Goal: Task Accomplishment & Management: Manage account settings

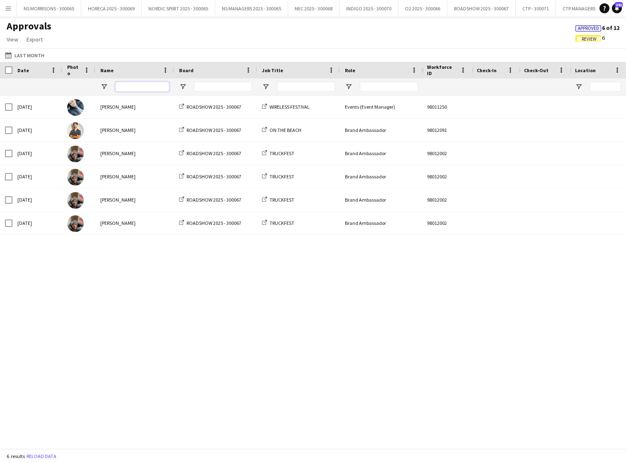
click at [128, 88] on input "Name Filter Input" at bounding box center [142, 87] width 54 height 10
click at [127, 88] on input "Name Filter Input" at bounding box center [142, 87] width 54 height 10
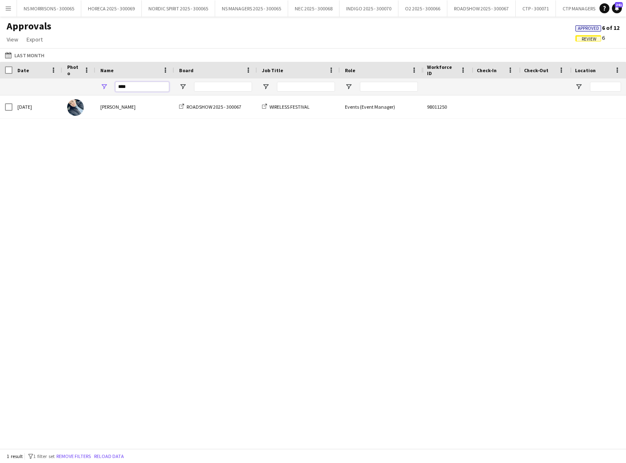
scroll to position [0, 2]
drag, startPoint x: 129, startPoint y: 88, endPoint x: 107, endPoint y: 88, distance: 21.2
click at [107, 88] on div "****" at bounding box center [132, 86] width 79 height 17
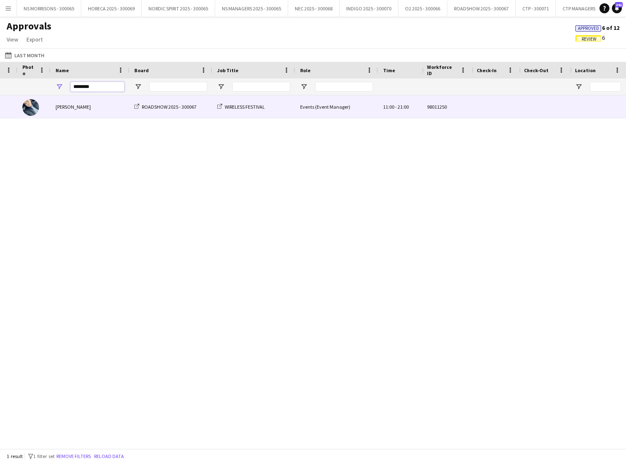
scroll to position [0, 168]
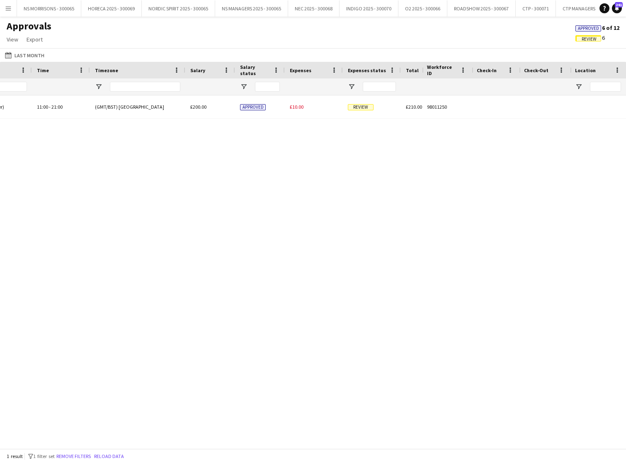
type input "********"
click at [585, 28] on span "Approved" at bounding box center [588, 28] width 21 height 5
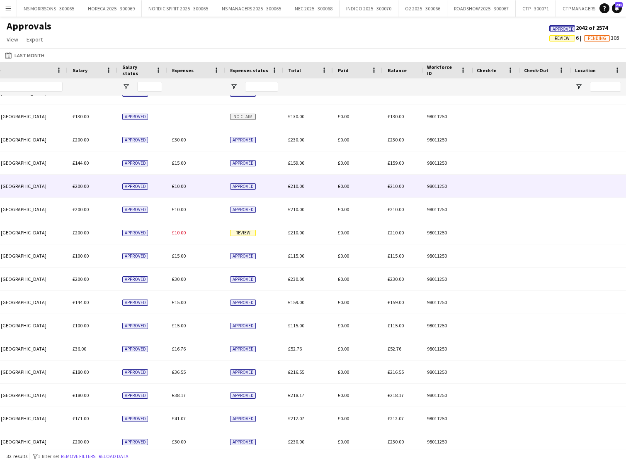
click at [181, 189] on span "£10.00" at bounding box center [179, 186] width 14 height 6
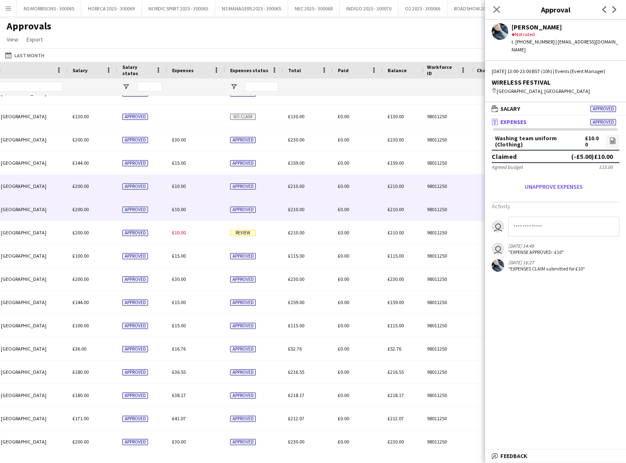
click at [179, 209] on span "£10.00" at bounding box center [179, 209] width 14 height 6
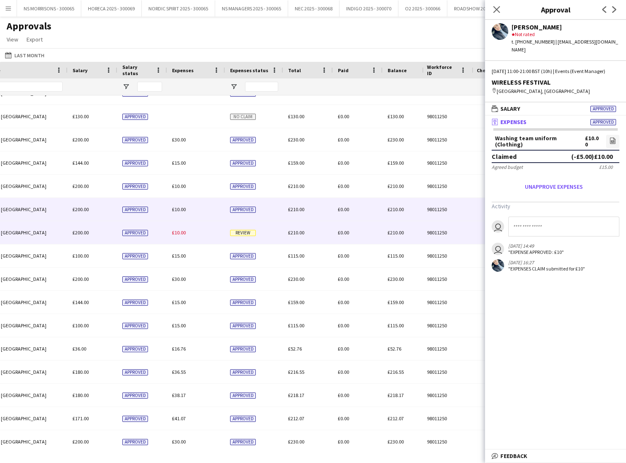
click at [179, 226] on div "£10.00" at bounding box center [196, 232] width 58 height 23
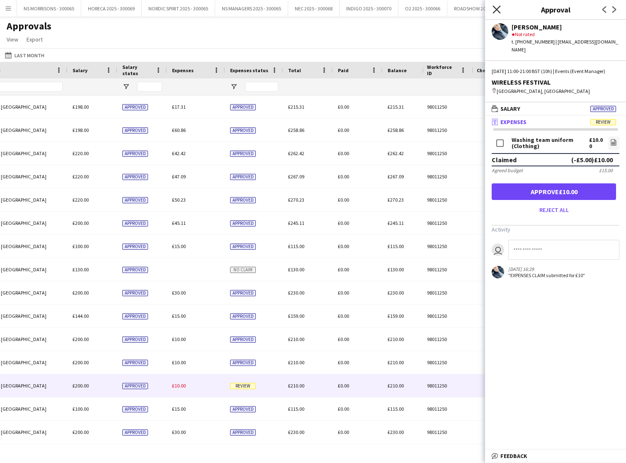
click at [497, 8] on icon "Close pop-in" at bounding box center [497, 9] width 8 height 8
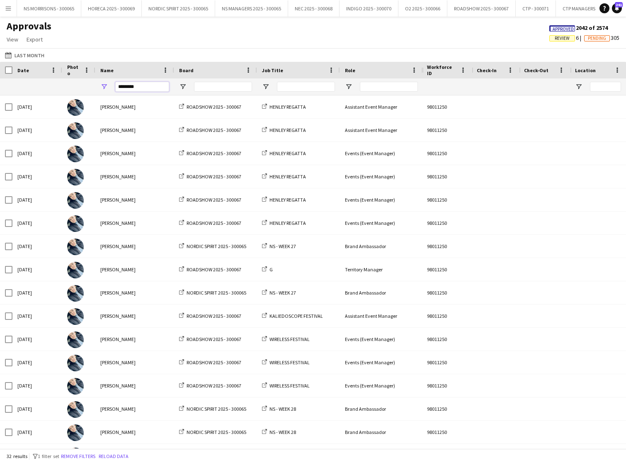
drag, startPoint x: 147, startPoint y: 88, endPoint x: 105, endPoint y: 87, distance: 42.3
type input "*******"
drag, startPoint x: 135, startPoint y: 88, endPoint x: 118, endPoint y: 87, distance: 16.7
click at [118, 87] on input "*******" at bounding box center [142, 87] width 54 height 10
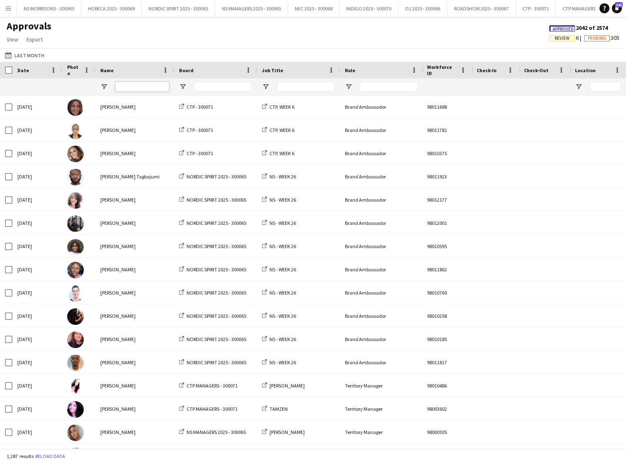
type input "*"
click at [557, 36] on span "Review" at bounding box center [562, 38] width 15 height 5
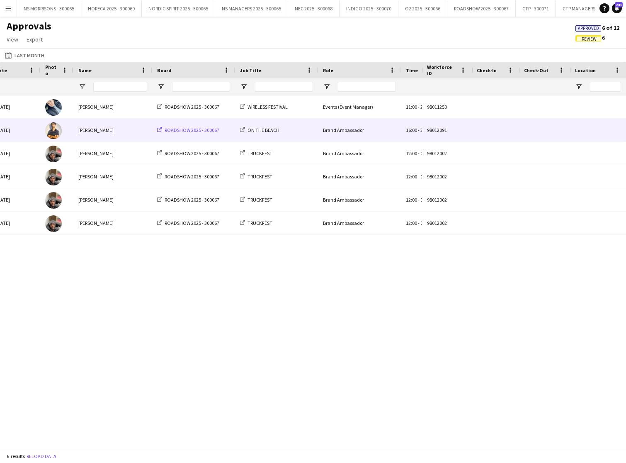
scroll to position [0, 80]
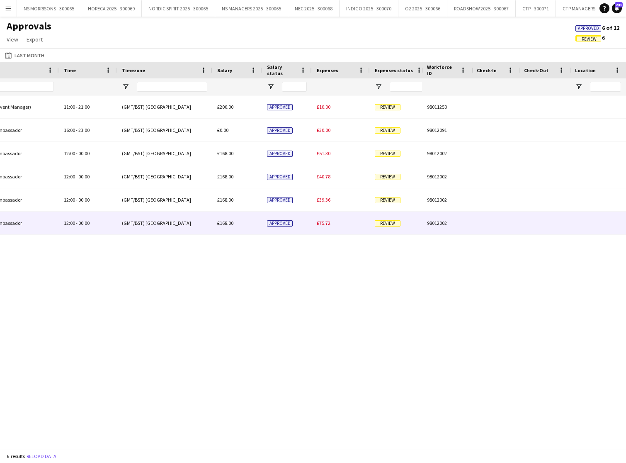
click at [321, 226] on div "£75.72" at bounding box center [341, 223] width 58 height 23
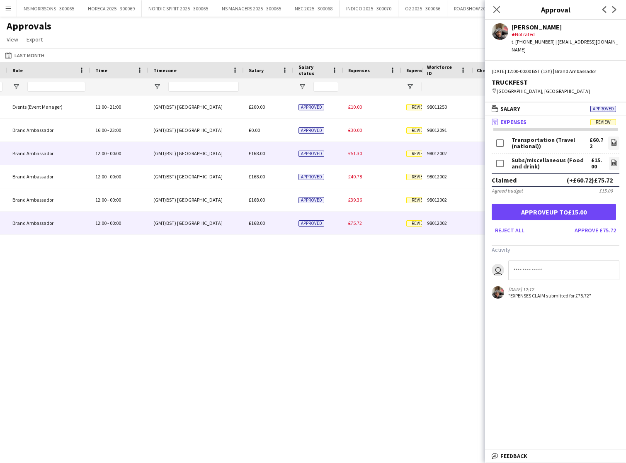
click at [358, 153] on span "£51.30" at bounding box center [355, 153] width 14 height 6
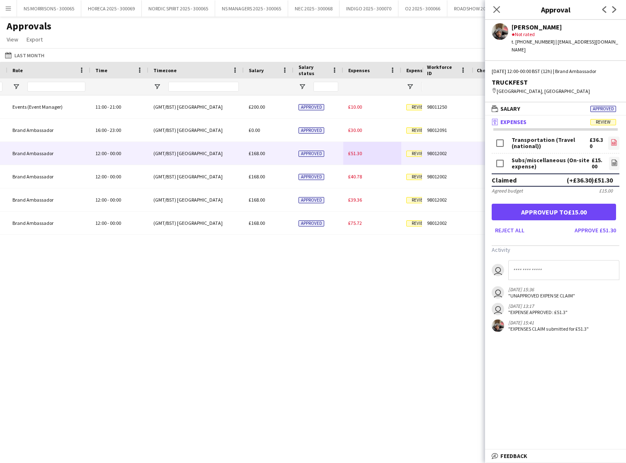
click at [611, 139] on icon "file-image" at bounding box center [614, 142] width 7 height 7
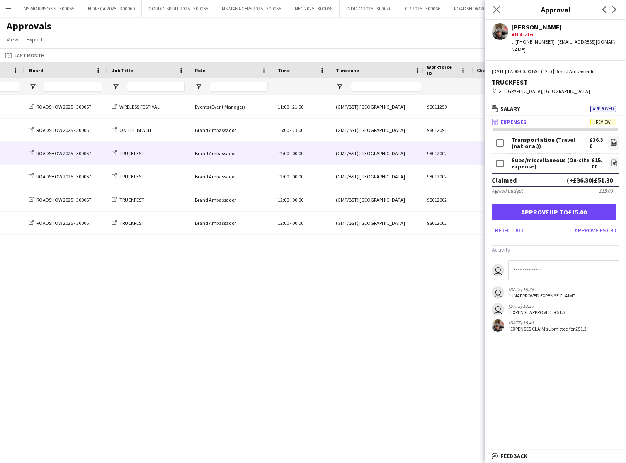
scroll to position [0, 193]
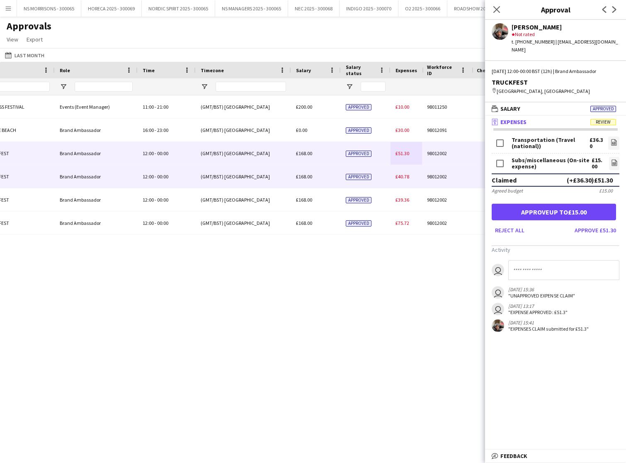
click at [397, 178] on span "£40.78" at bounding box center [403, 176] width 14 height 6
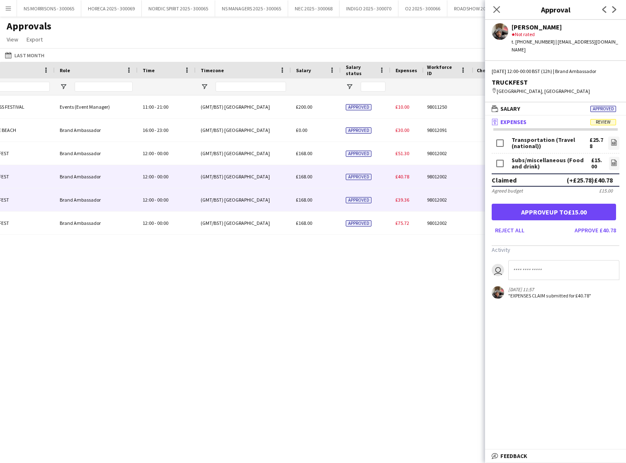
click at [407, 199] on span "£39.36" at bounding box center [403, 200] width 14 height 6
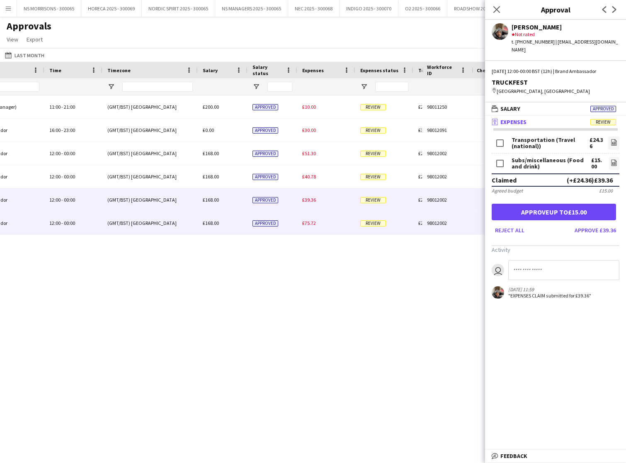
click at [304, 227] on div "£75.72" at bounding box center [326, 223] width 58 height 23
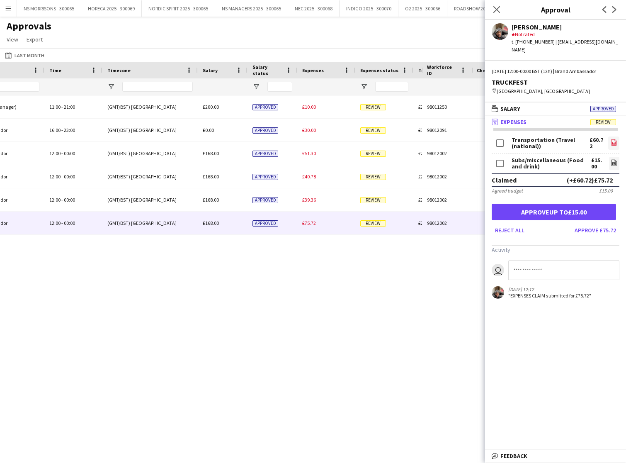
click at [616, 139] on icon at bounding box center [613, 142] width 5 height 6
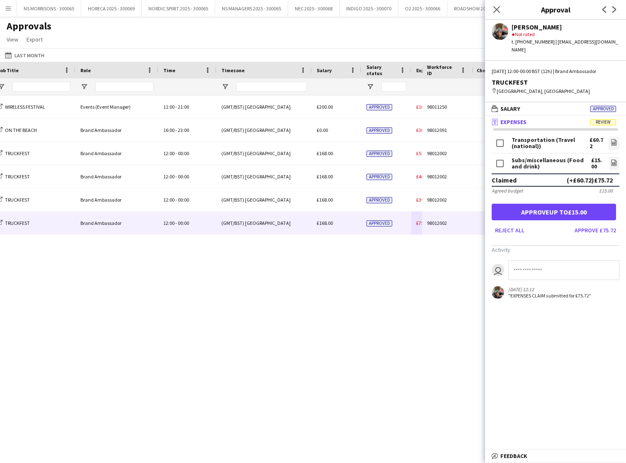
click at [494, 7] on icon at bounding box center [497, 9] width 7 height 7
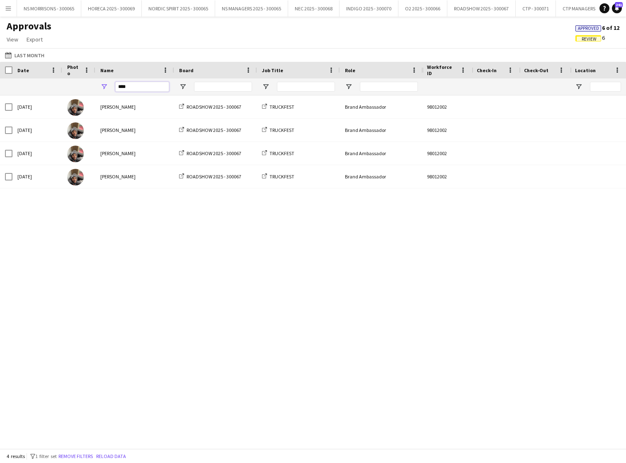
type input "****"
click at [581, 28] on span "Approved" at bounding box center [588, 28] width 21 height 5
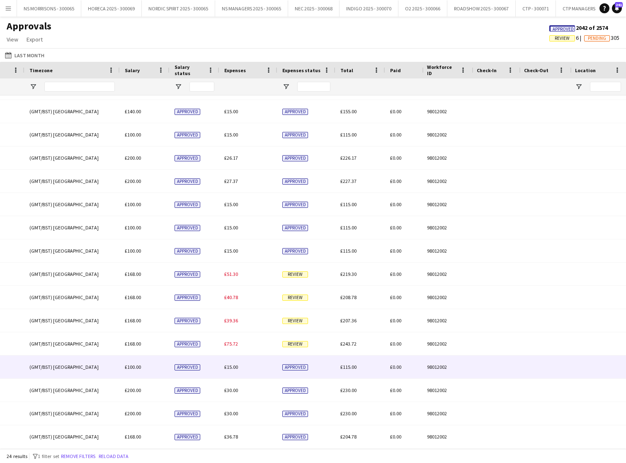
click at [240, 368] on div "£15.00" at bounding box center [248, 366] width 58 height 23
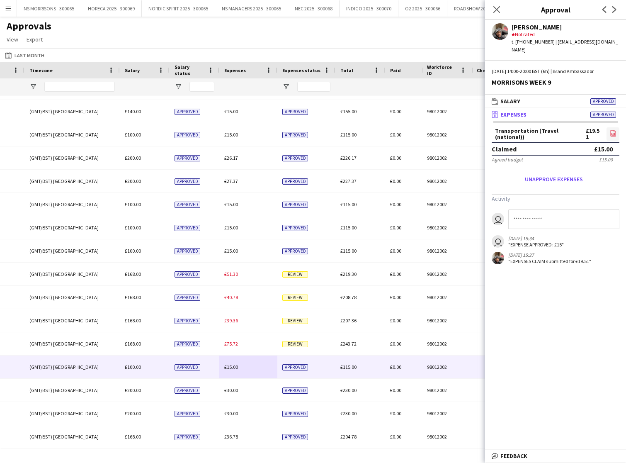
click at [611, 130] on icon "file-image" at bounding box center [613, 133] width 7 height 7
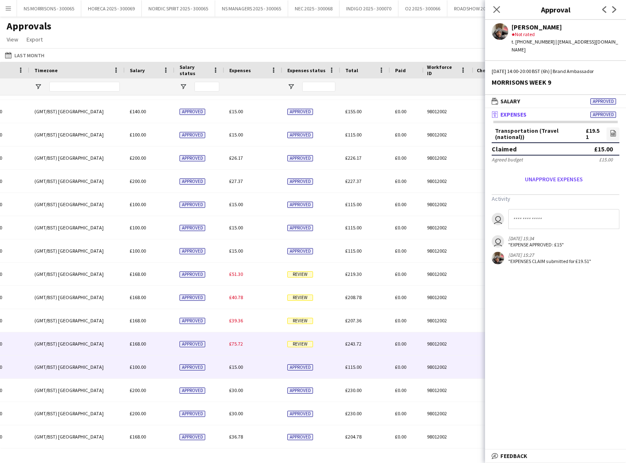
click at [239, 343] on span "£75.72" at bounding box center [236, 344] width 14 height 6
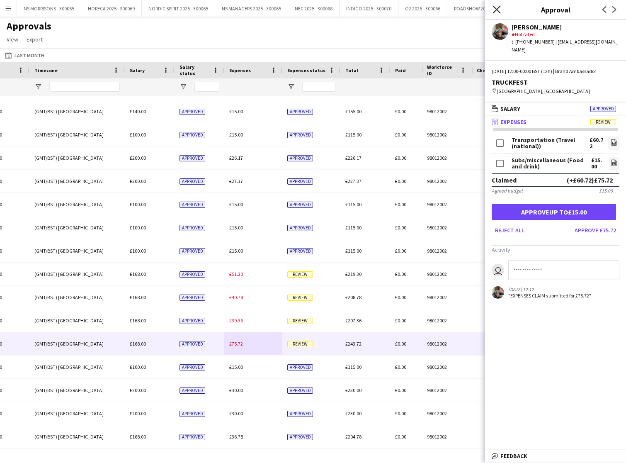
click at [498, 10] on icon at bounding box center [497, 9] width 8 height 8
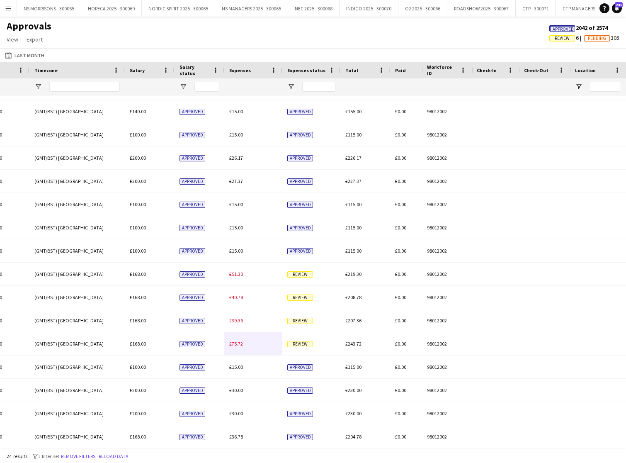
click at [558, 39] on span "Review" at bounding box center [562, 38] width 15 height 5
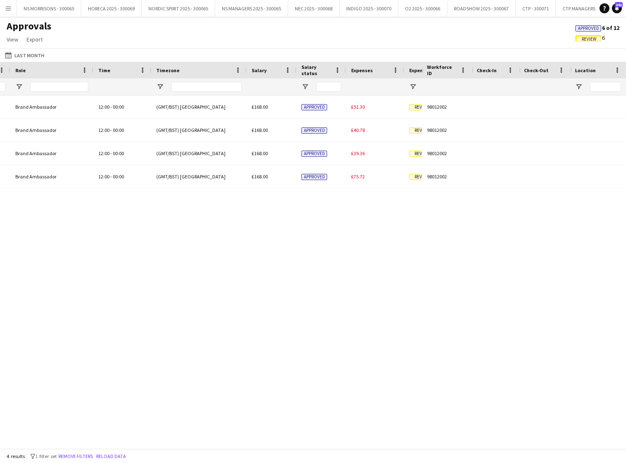
scroll to position [0, 23]
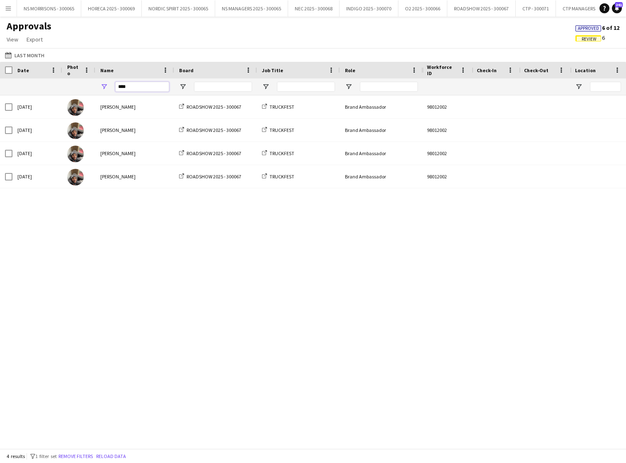
drag, startPoint x: 135, startPoint y: 85, endPoint x: 106, endPoint y: 87, distance: 29.1
click at [139, 84] on input "****" at bounding box center [142, 87] width 54 height 10
type input "*"
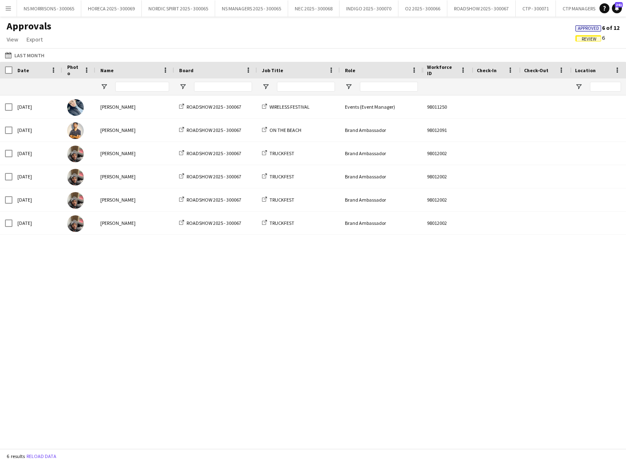
scroll to position [0, 0]
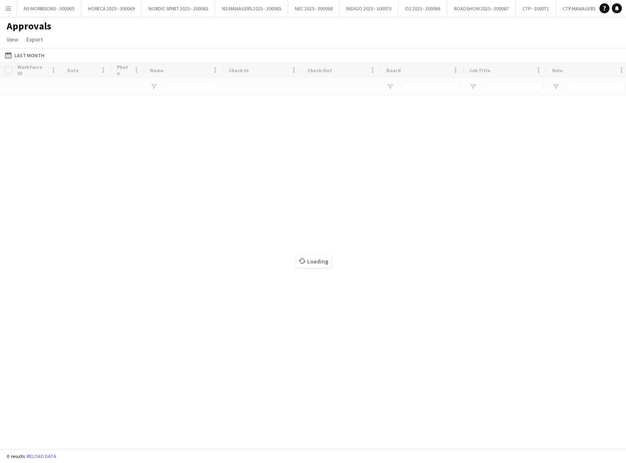
click at [10, 4] on button "Menu" at bounding box center [8, 8] width 17 height 17
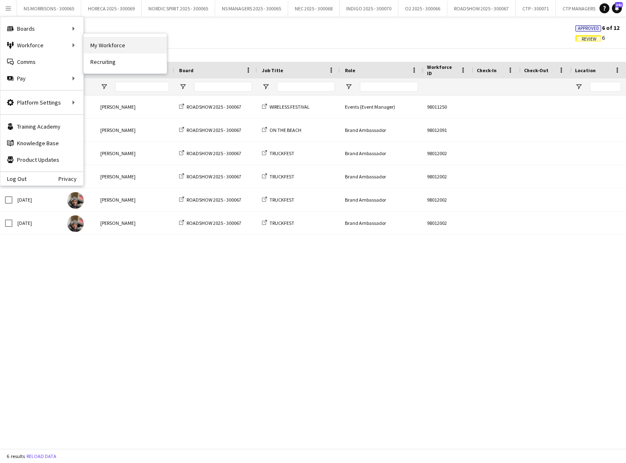
click at [124, 39] on link "My Workforce" at bounding box center [125, 45] width 83 height 17
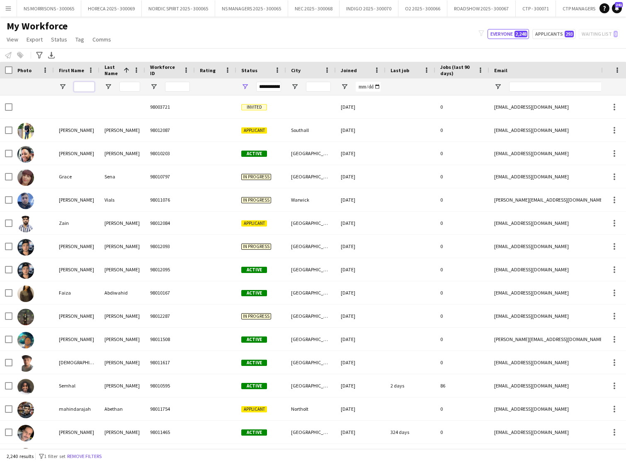
click at [86, 88] on input "First Name Filter Input" at bounding box center [84, 87] width 21 height 10
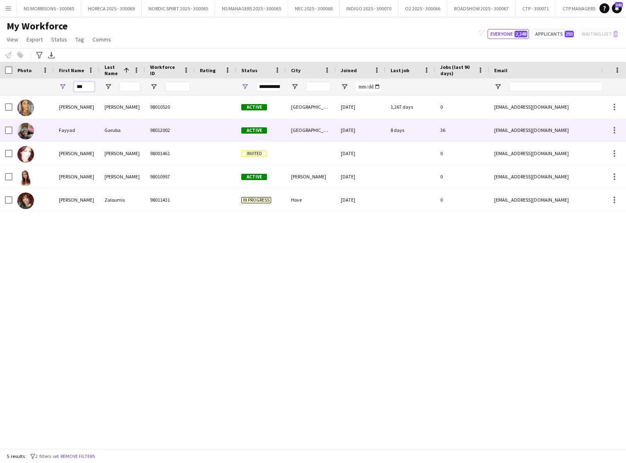
type input "***"
drag, startPoint x: 71, startPoint y: 133, endPoint x: 76, endPoint y: 133, distance: 5.4
click at [71, 133] on div "Fayyad" at bounding box center [77, 130] width 46 height 23
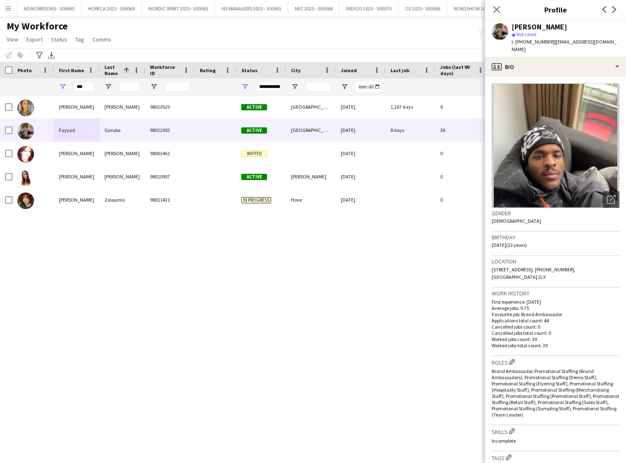
drag, startPoint x: 599, startPoint y: 261, endPoint x: 615, endPoint y: 261, distance: 16.6
click at [615, 261] on div "Location 14 Owthorpe Grove, ‪+44 7756 298814‬, Nottingham, NG5 2LX" at bounding box center [556, 272] width 128 height 32
copy span "NG5 2LX"
